Goal: Information Seeking & Learning: Find specific fact

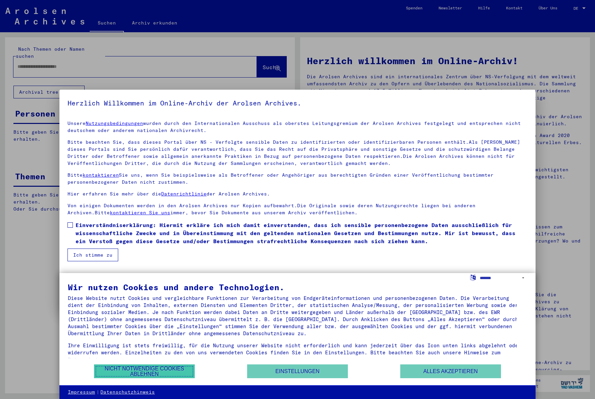
click at [171, 375] on button "Nicht notwendige Cookies ablehnen" at bounding box center [144, 372] width 101 height 14
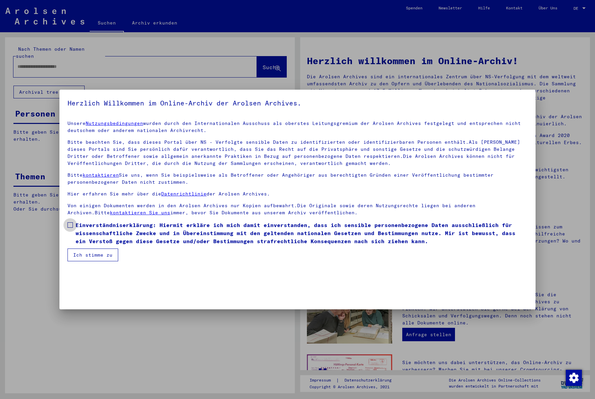
click at [70, 225] on span at bounding box center [70, 224] width 5 height 5
click at [90, 253] on button "Ich stimme zu" at bounding box center [93, 255] width 51 height 13
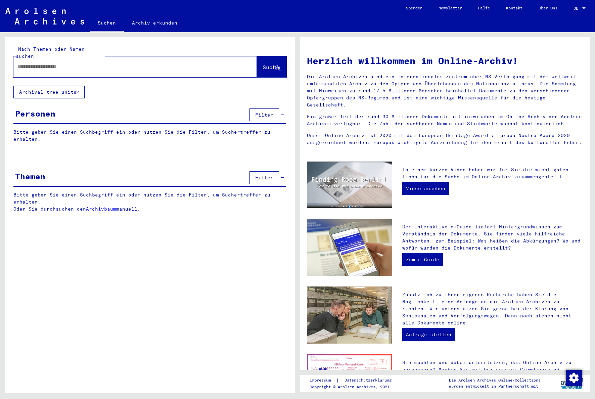
click at [174, 63] on input "text" at bounding box center [126, 66] width 219 height 7
type input "**********"
click at [265, 64] on span "Suche" at bounding box center [271, 67] width 17 height 7
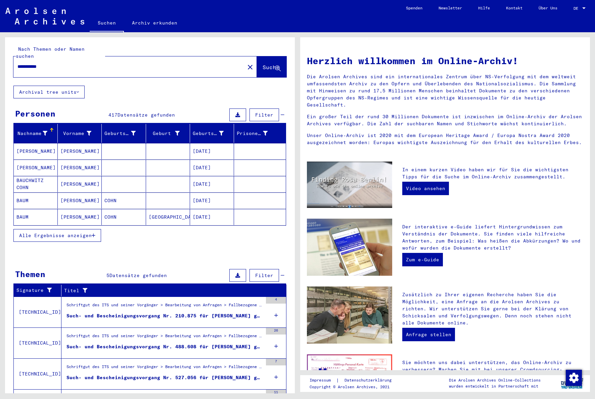
click at [72, 233] on span "Alle Ergebnisse anzeigen" at bounding box center [55, 236] width 73 height 6
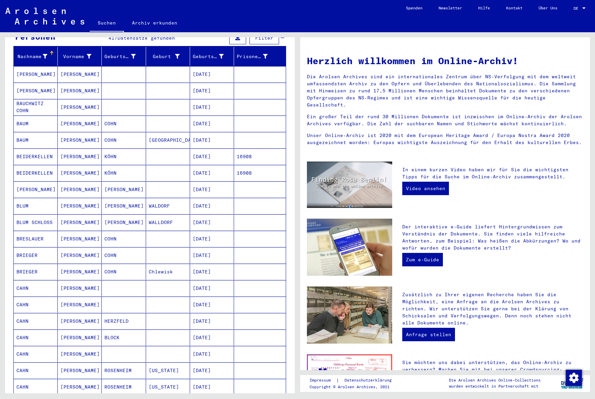
scroll to position [96, 0]
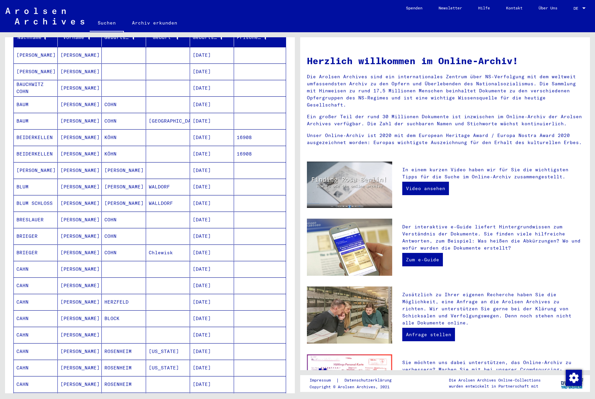
click at [22, 296] on mat-cell "CAHN" at bounding box center [36, 302] width 44 height 16
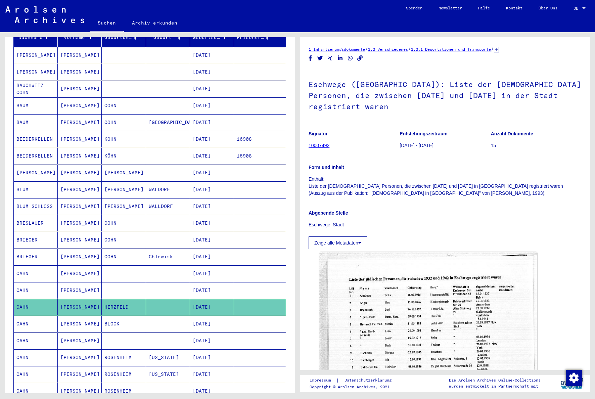
click at [361, 241] on icon at bounding box center [360, 243] width 3 height 5
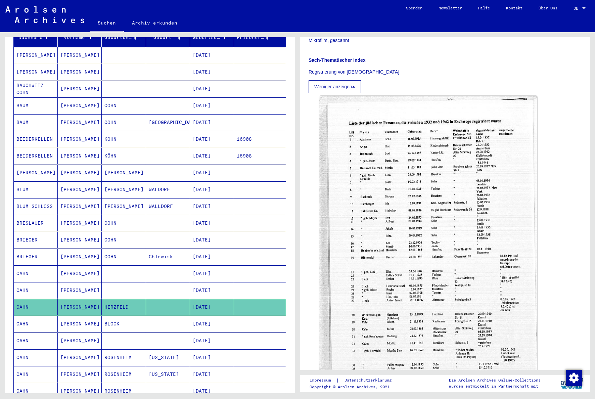
scroll to position [247, 0]
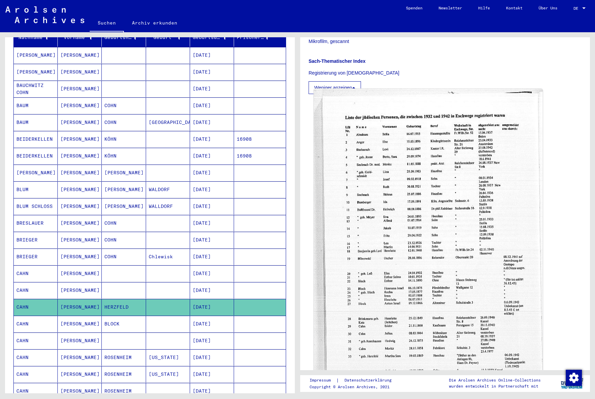
click at [460, 231] on img at bounding box center [428, 253] width 229 height 328
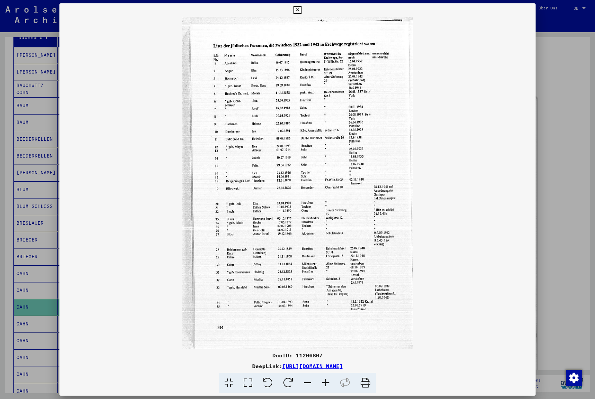
click at [288, 72] on img at bounding box center [297, 183] width 476 height 332
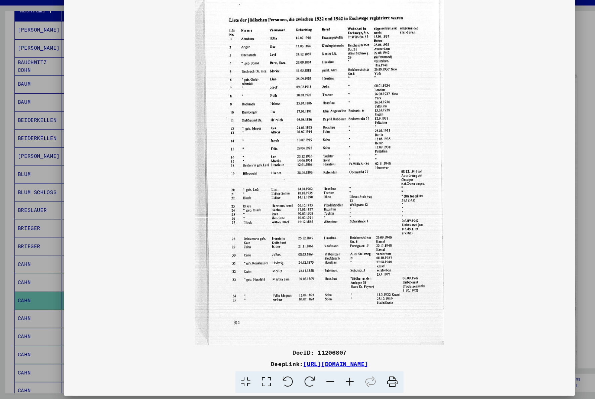
scroll to position [0, 0]
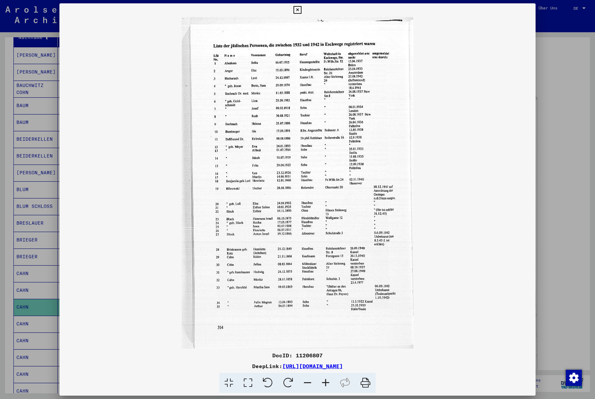
click at [343, 369] on link "[URL][DOMAIN_NAME]" at bounding box center [313, 366] width 60 height 7
click at [300, 8] on icon at bounding box center [298, 10] width 8 height 8
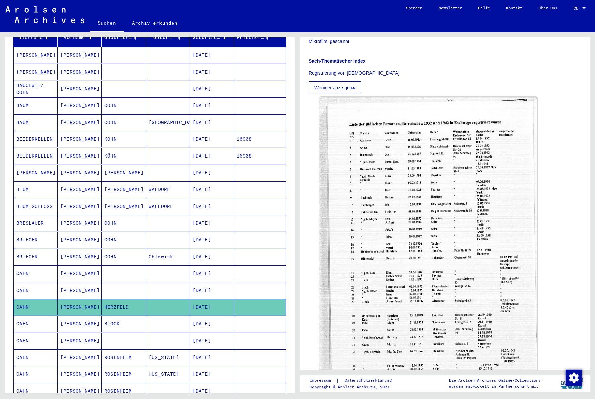
click at [77, 320] on mat-cell "[PERSON_NAME]" at bounding box center [80, 324] width 44 height 16
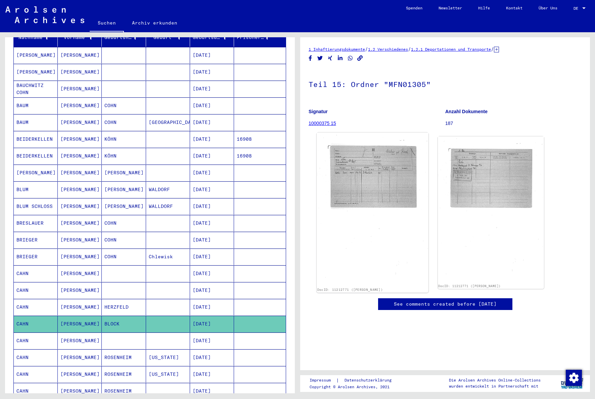
click at [385, 186] on img at bounding box center [373, 210] width 112 height 154
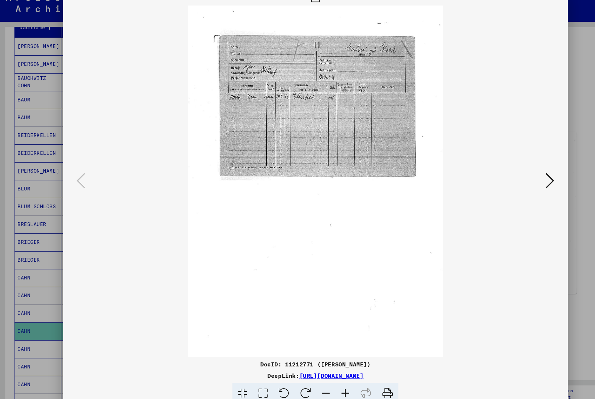
click at [510, 188] on img at bounding box center [297, 183] width 431 height 332
click at [516, 186] on icon at bounding box center [519, 182] width 8 height 16
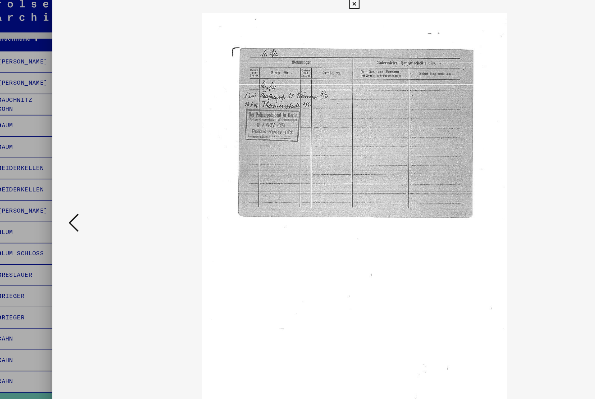
click at [297, 7] on icon at bounding box center [298, 10] width 8 height 8
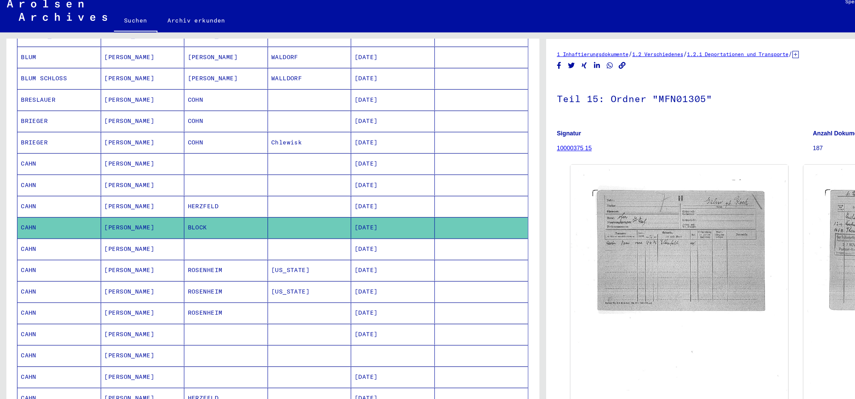
scroll to position [235, 0]
click at [102, 286] on mat-cell "[PERSON_NAME]" at bounding box center [113, 286] width 66 height 16
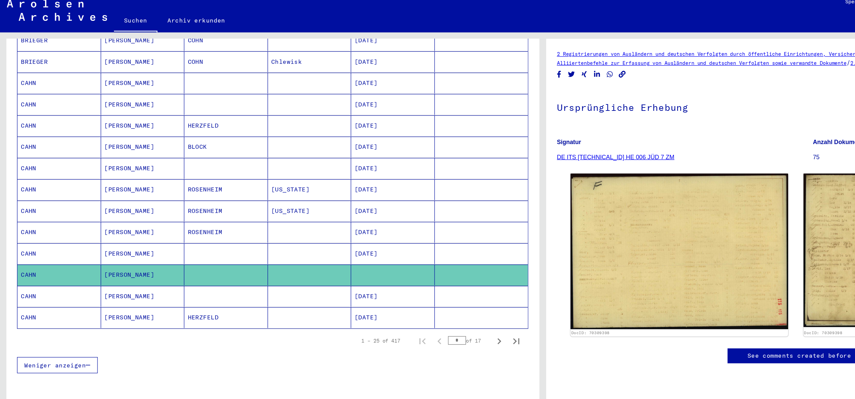
scroll to position [296, 0]
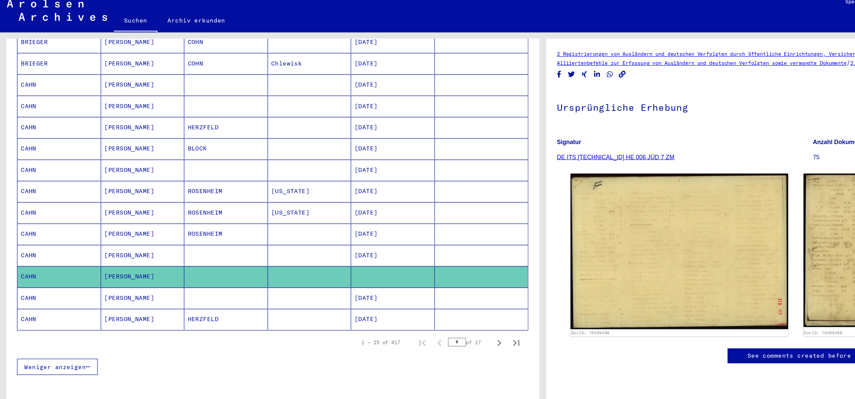
click at [125, 257] on mat-cell "[PERSON_NAME]" at bounding box center [113, 258] width 66 height 16
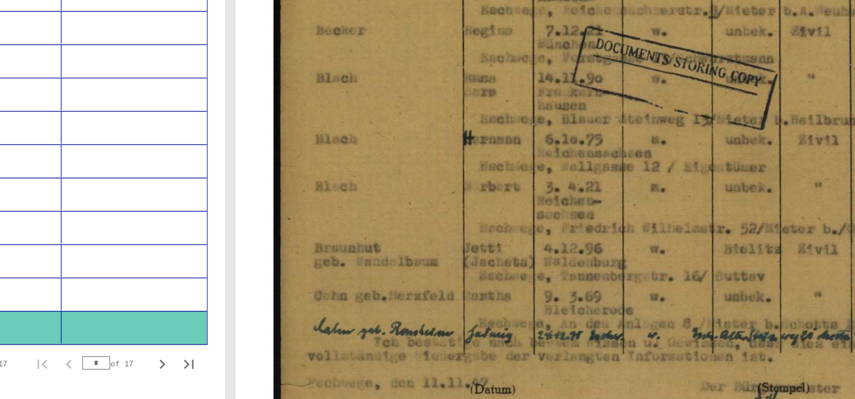
scroll to position [314, 0]
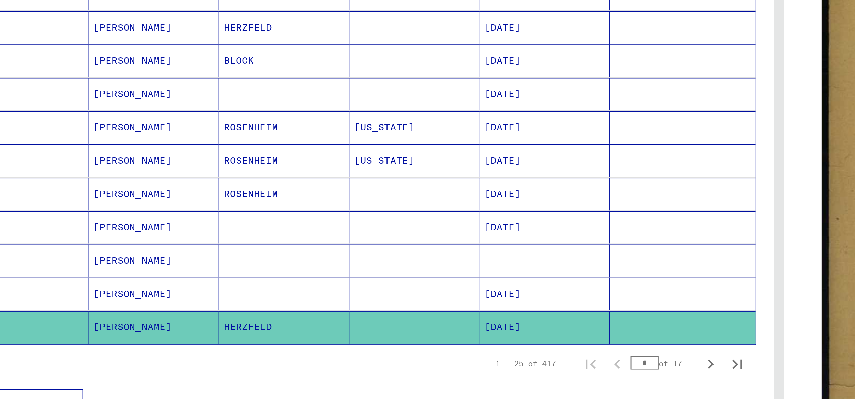
click at [388, 276] on icon "Next page" at bounding box center [392, 276] width 9 height 9
type input "*"
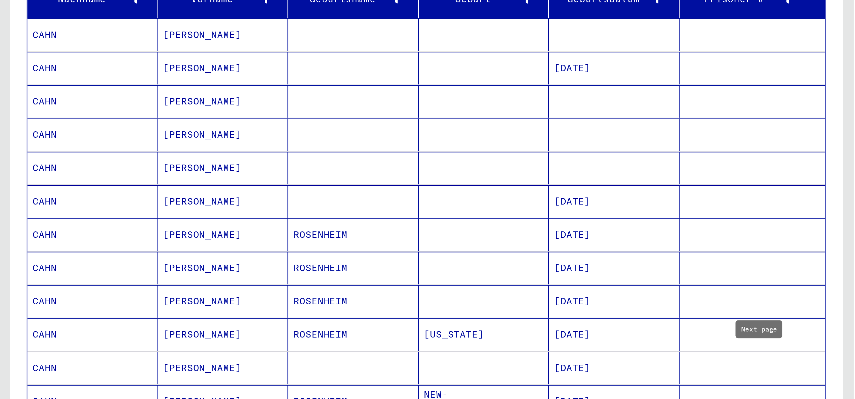
scroll to position [0, 0]
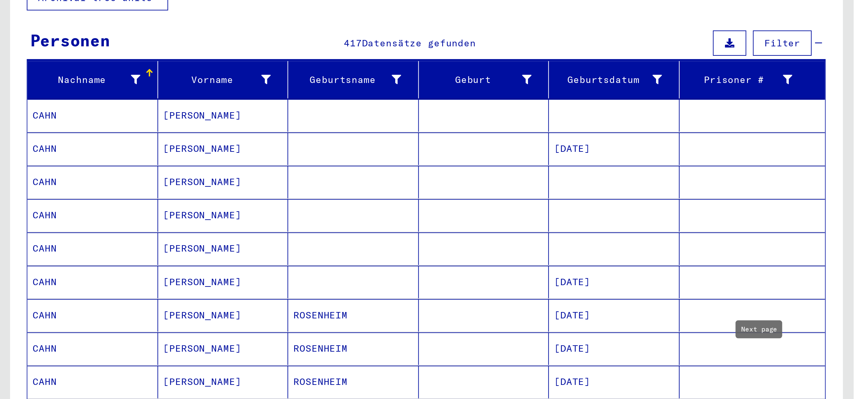
click at [103, 144] on mat-cell "[PERSON_NAME]" at bounding box center [113, 151] width 66 height 16
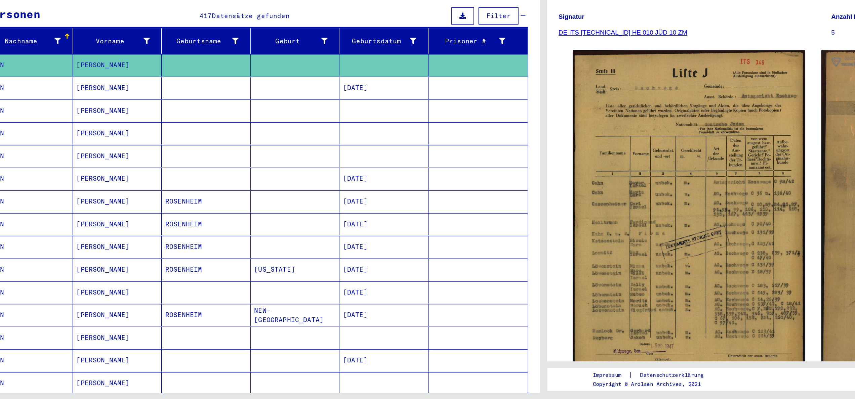
scroll to position [3, 0]
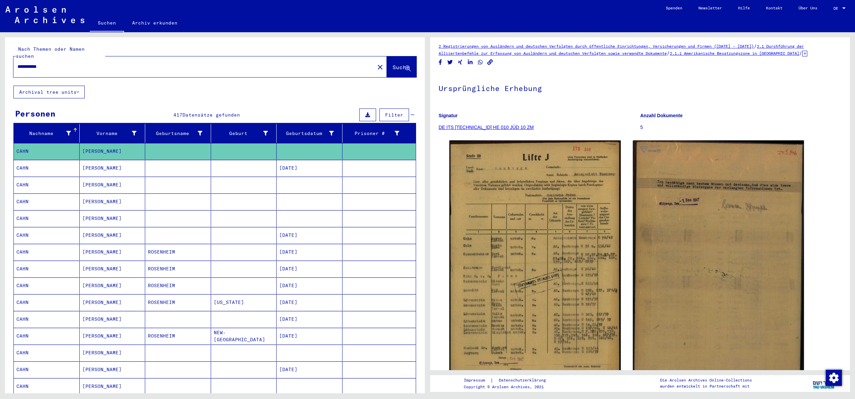
click at [104, 179] on mat-cell "[PERSON_NAME]" at bounding box center [113, 185] width 66 height 16
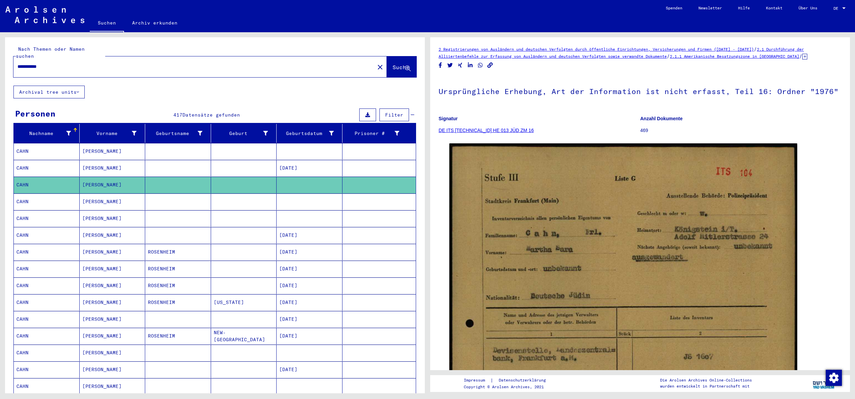
click at [103, 194] on mat-cell "[PERSON_NAME]" at bounding box center [113, 202] width 66 height 16
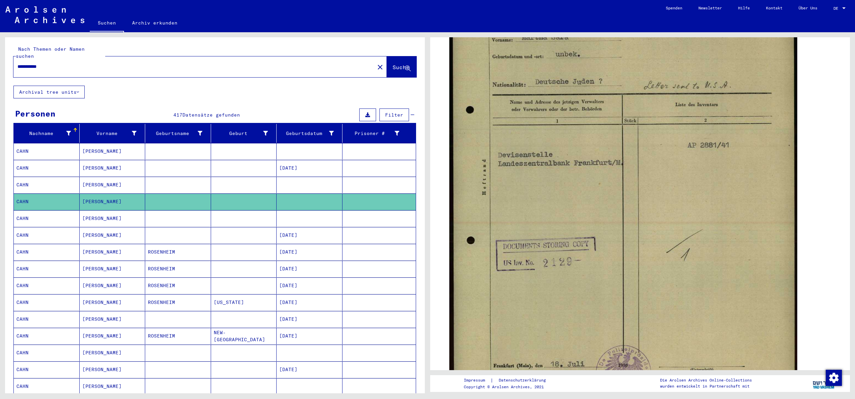
scroll to position [213, 0]
click at [91, 212] on mat-cell "[PERSON_NAME]" at bounding box center [113, 218] width 66 height 16
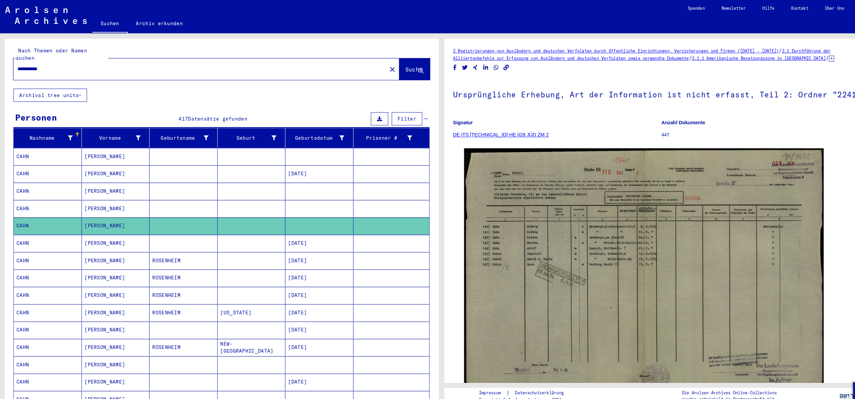
click at [89, 348] on mat-cell "[PERSON_NAME]" at bounding box center [113, 353] width 66 height 16
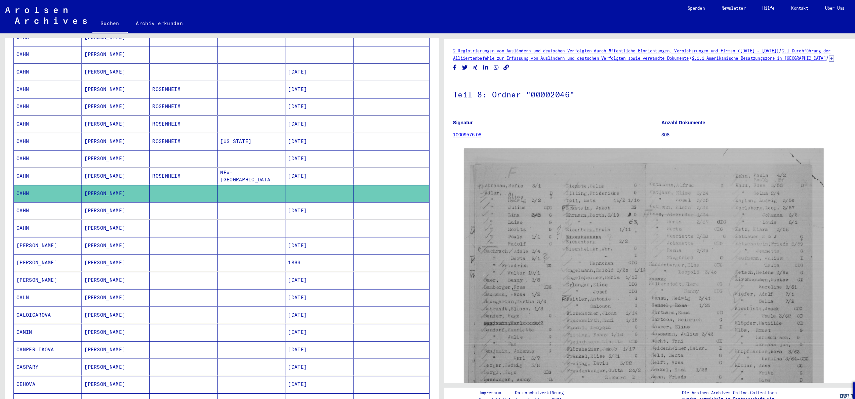
scroll to position [171, 0]
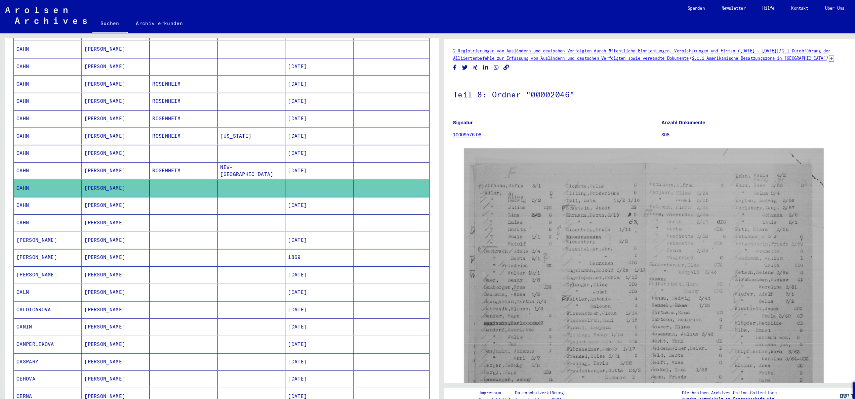
click at [87, 214] on mat-cell "[PERSON_NAME]" at bounding box center [113, 215] width 66 height 16
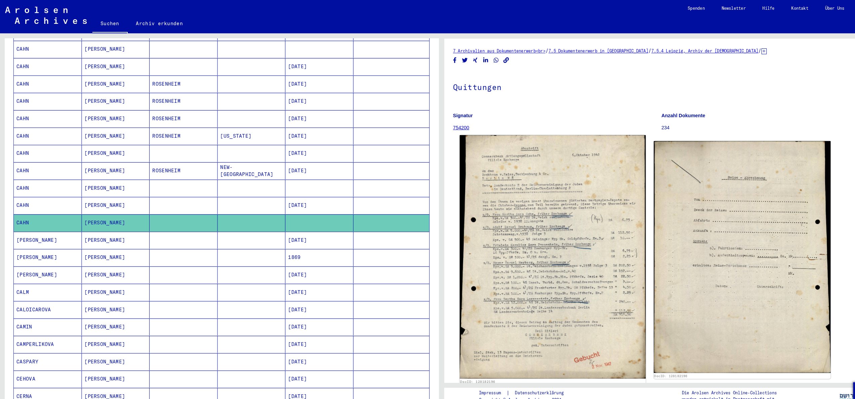
click at [558, 296] on img at bounding box center [535, 249] width 180 height 236
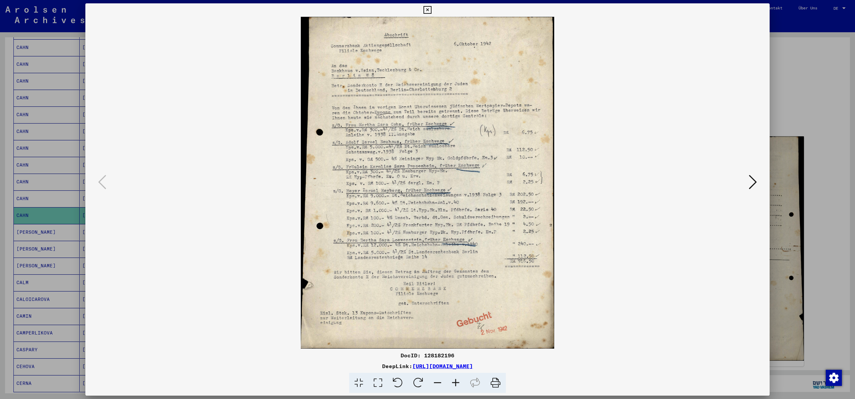
click at [595, 184] on icon at bounding box center [753, 182] width 8 height 16
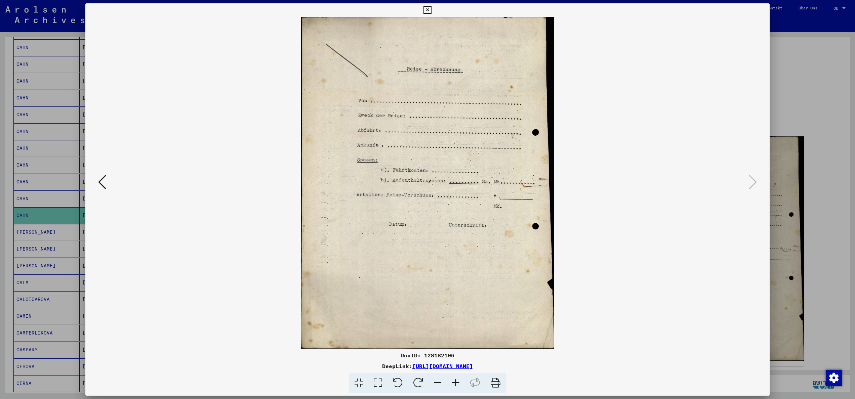
click at [436, 12] on div "DocID: 128182196 DeepLink: [URL][DOMAIN_NAME]" at bounding box center [427, 198] width 684 height 390
click at [432, 12] on button at bounding box center [427, 9] width 12 height 13
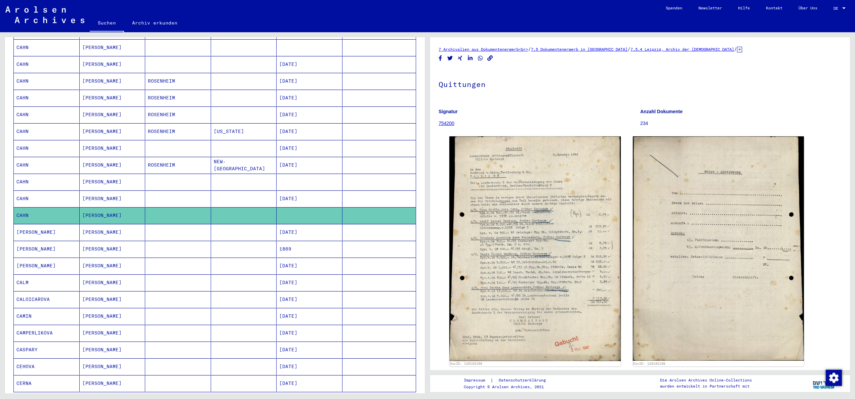
click at [222, 233] on mat-cell at bounding box center [244, 232] width 66 height 16
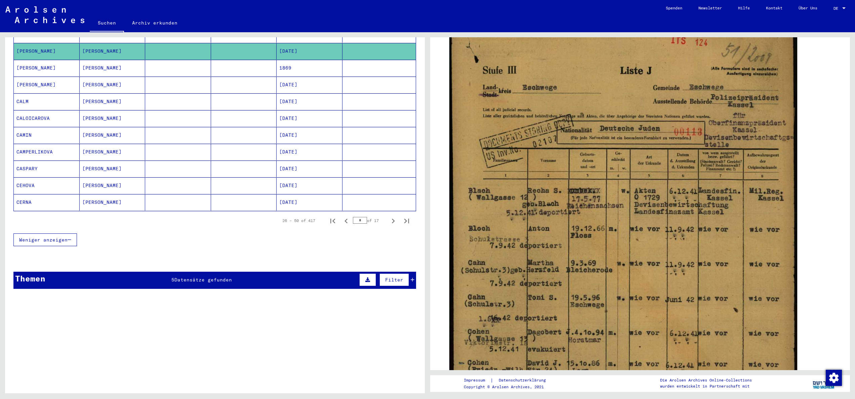
scroll to position [352, 0]
click at [73, 281] on div "Themen 5 Datensätze gefunden Filter" at bounding box center [214, 279] width 403 height 17
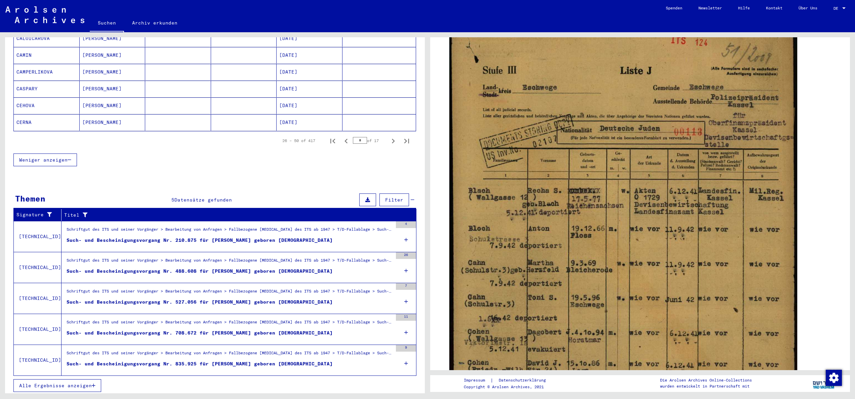
scroll to position [434, 0]
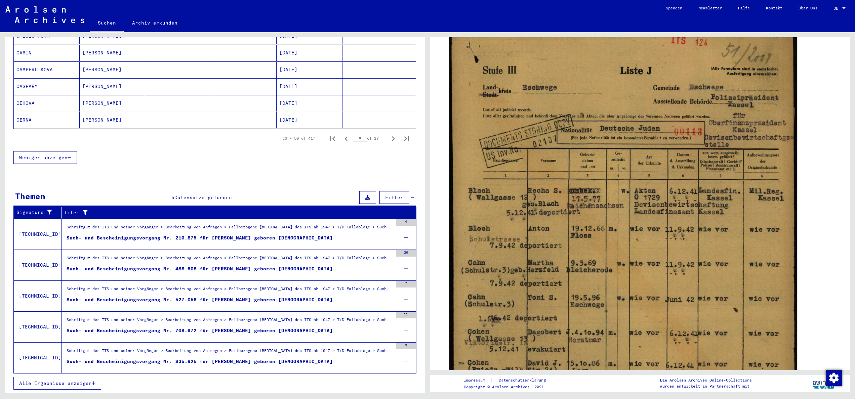
click at [135, 267] on div "Such- und Bescheinigungsvorgang Nr. 488.608 für [PERSON_NAME] geboren [DEMOGRAP…" at bounding box center [200, 268] width 266 height 7
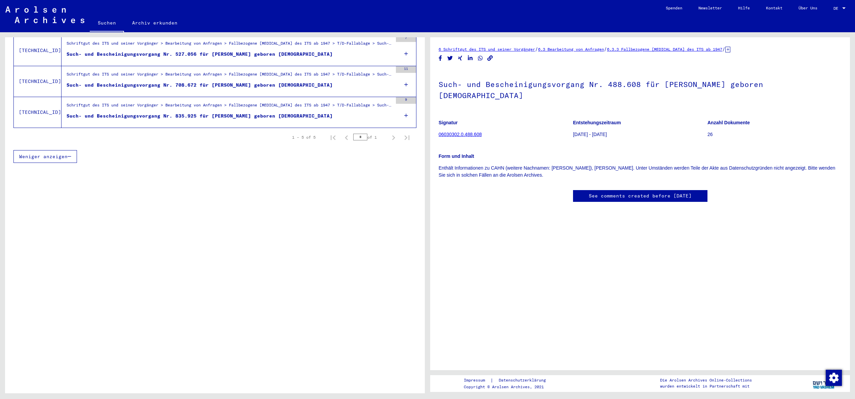
click at [462, 132] on link "06030302.0.488.608" at bounding box center [459, 134] width 43 height 5
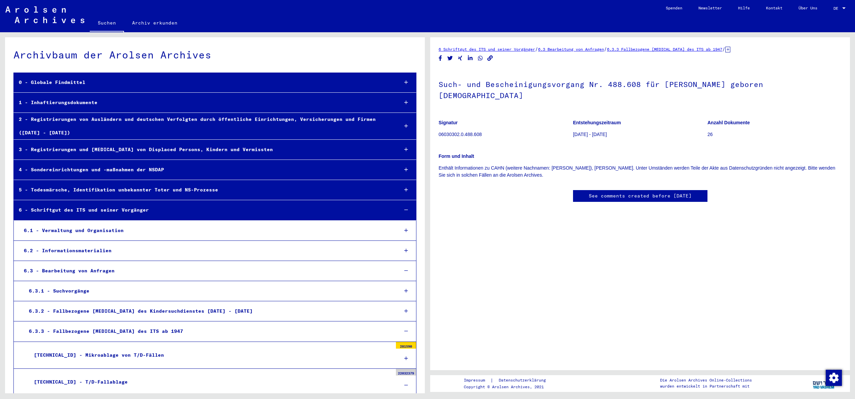
scroll to position [16684, 0]
